Goal: Use online tool/utility: Utilize a website feature to perform a specific function

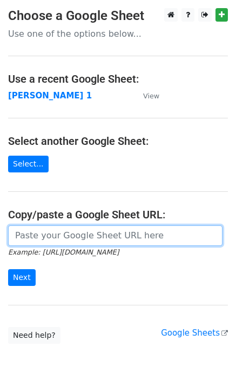
click at [40, 237] on input "url" at bounding box center [115, 235] width 215 height 21
type input "[URL][DOMAIN_NAME]"
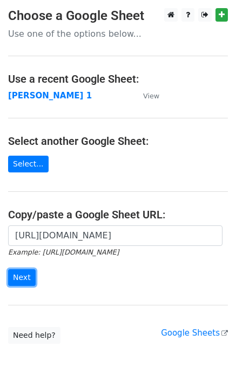
drag, startPoint x: 18, startPoint y: 273, endPoint x: 4, endPoint y: 276, distance: 14.7
click at [14, 274] on input "Next" at bounding box center [22, 277] width 28 height 17
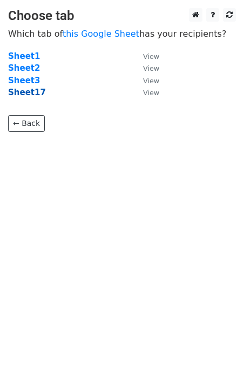
click at [31, 90] on strong "Sheet17" at bounding box center [27, 93] width 38 height 10
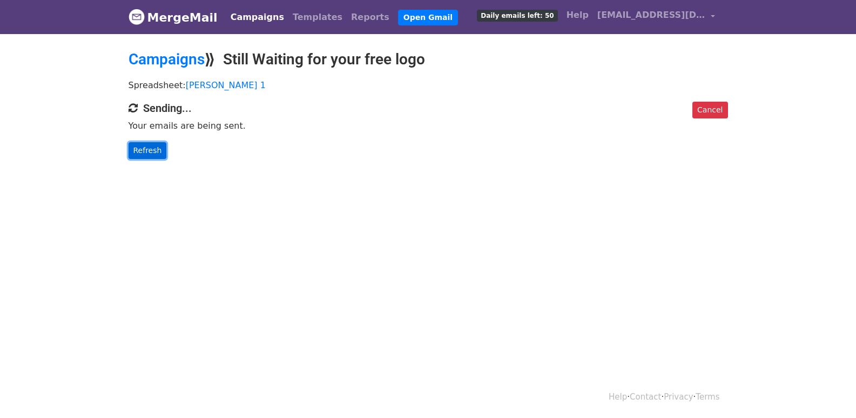
click at [144, 152] on link "Refresh" at bounding box center [148, 150] width 38 height 17
